Goal: Task Accomplishment & Management: Manage account settings

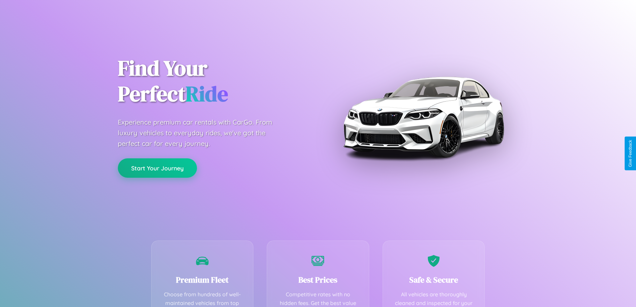
click at [157, 168] on button "Start Your Journey" at bounding box center [157, 167] width 79 height 19
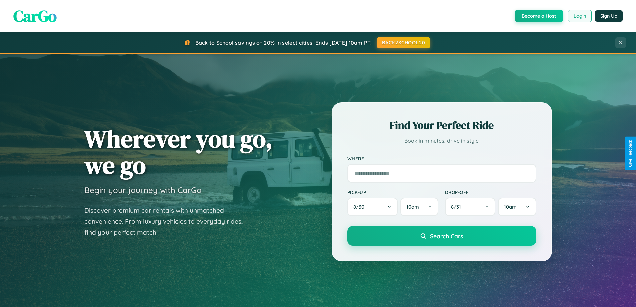
click at [579, 16] on button "Login" at bounding box center [579, 16] width 24 height 12
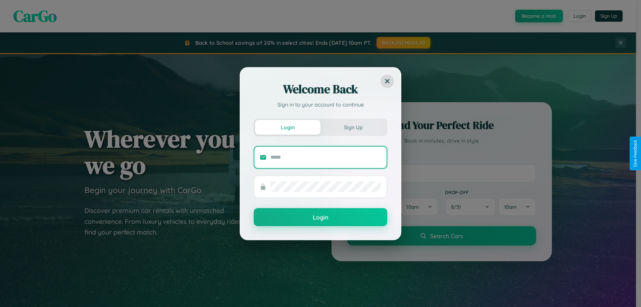
click at [326, 157] on input "text" at bounding box center [325, 157] width 111 height 11
type input "**********"
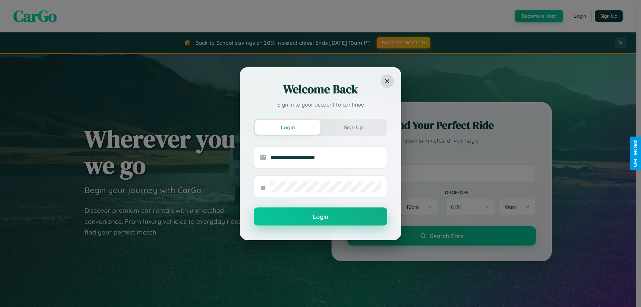
click at [320, 216] on button "Login" at bounding box center [320, 216] width 133 height 18
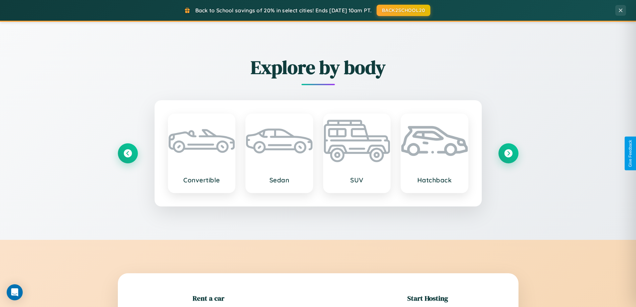
scroll to position [144, 0]
